Goal: Information Seeking & Learning: Check status

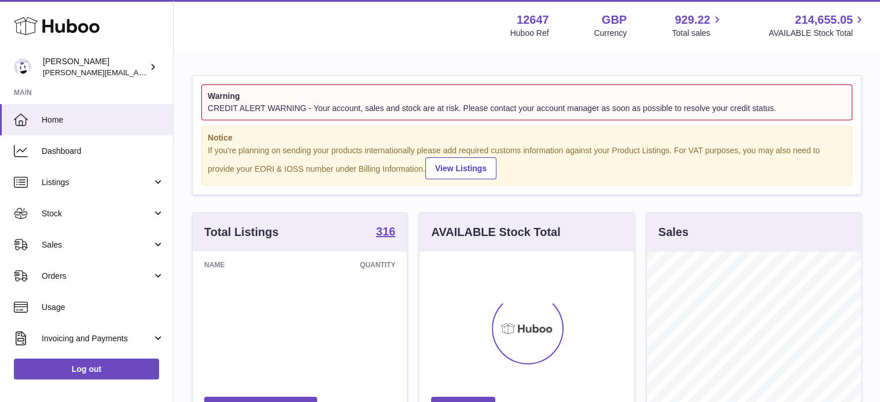
scroll to position [180, 215]
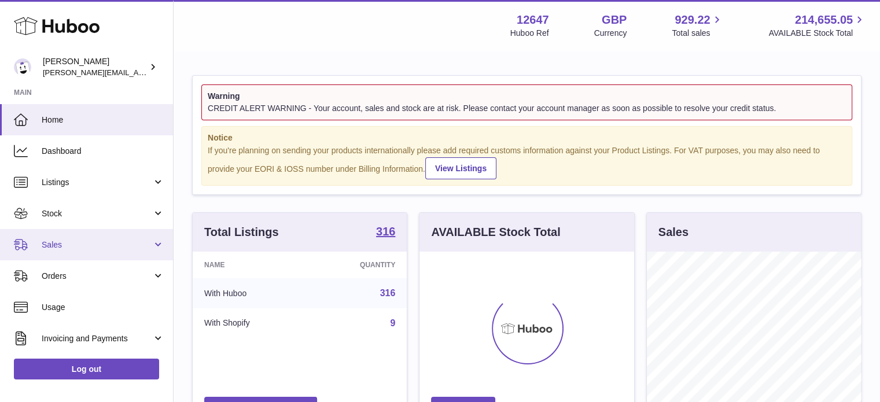
click at [56, 240] on span "Sales" at bounding box center [97, 244] width 110 height 11
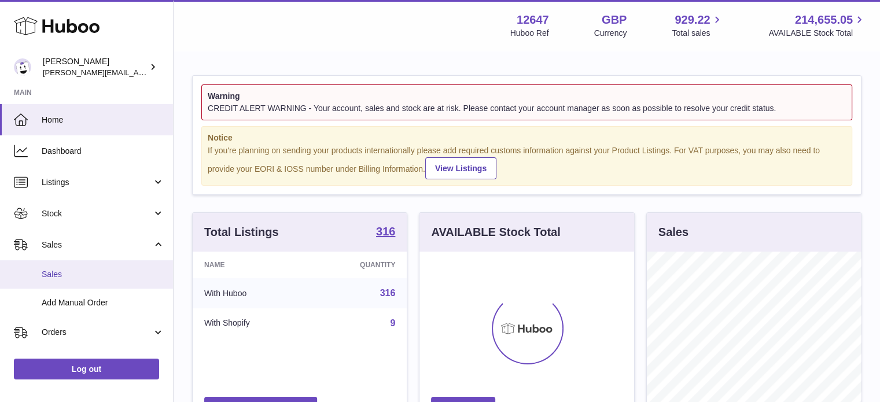
click at [64, 270] on span "Sales" at bounding box center [103, 274] width 123 height 11
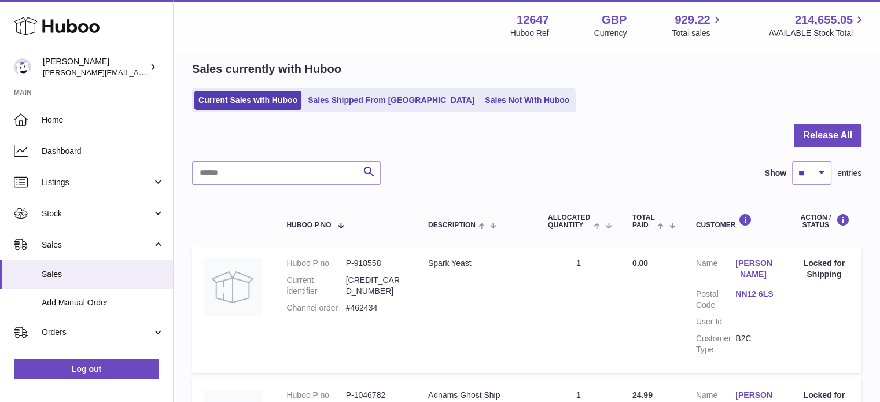
scroll to position [45, 0]
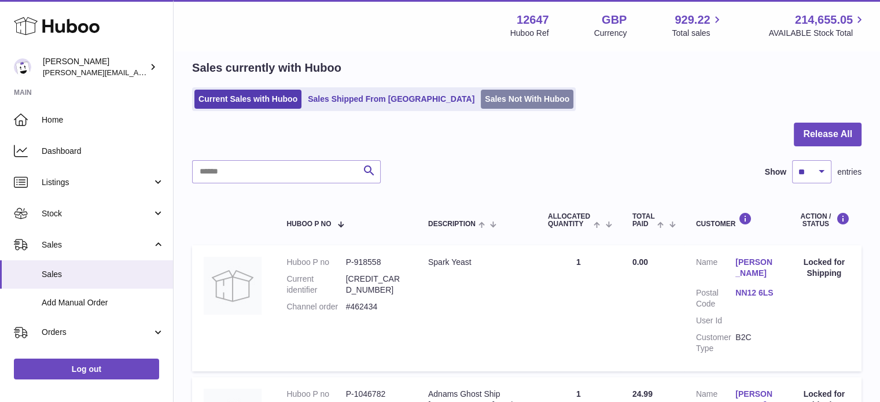
click at [481, 97] on link "Sales Not With Huboo" at bounding box center [527, 99] width 93 height 19
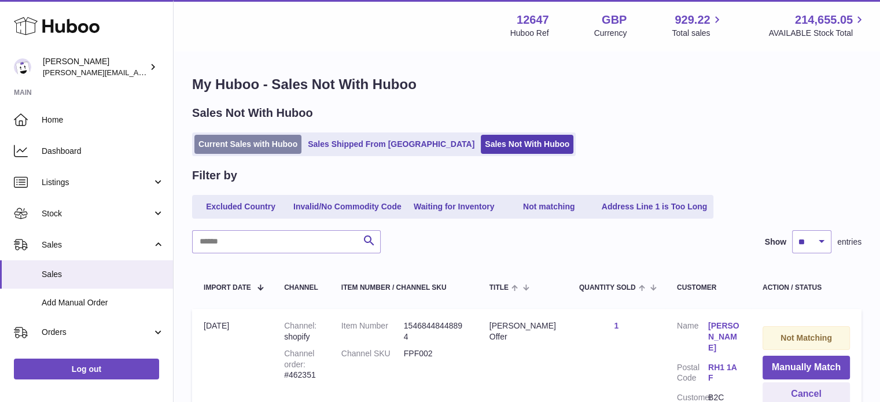
click at [239, 145] on link "Current Sales with Huboo" at bounding box center [247, 144] width 107 height 19
